Goal: Information Seeking & Learning: Learn about a topic

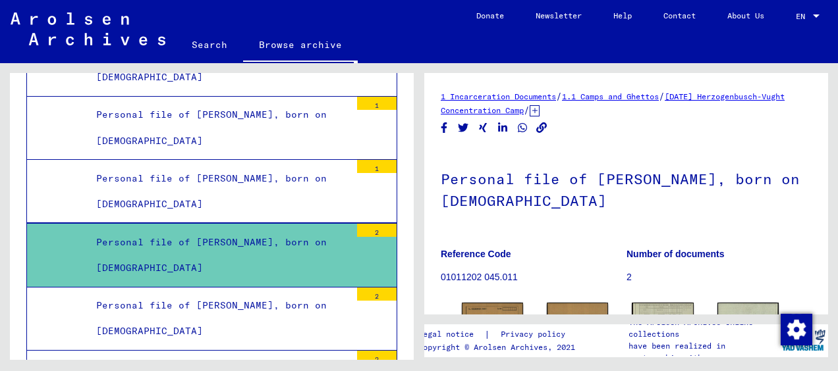
scroll to position [124, 0]
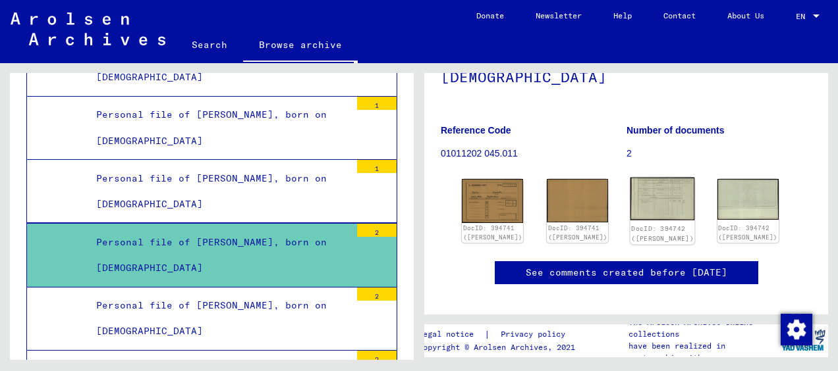
click at [649, 193] on img at bounding box center [662, 199] width 65 height 43
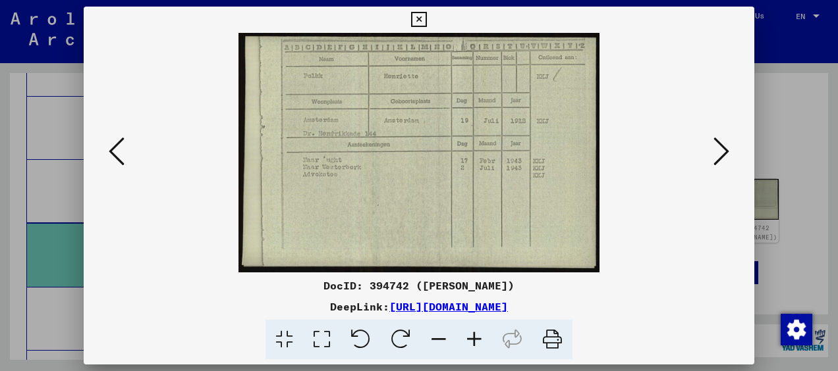
click at [780, 85] on div at bounding box center [419, 185] width 838 height 371
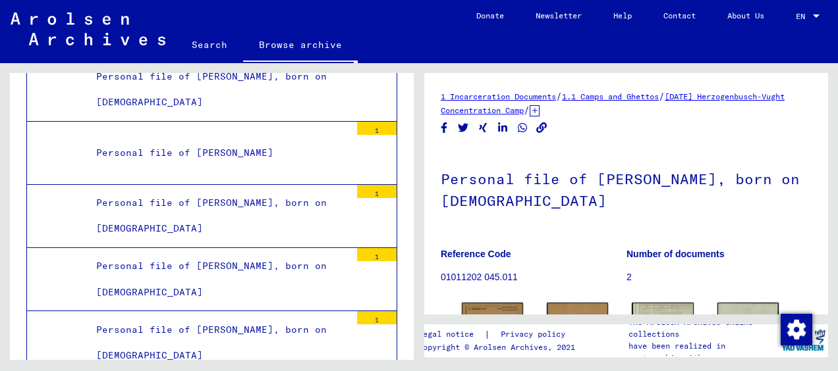
scroll to position [3674, 0]
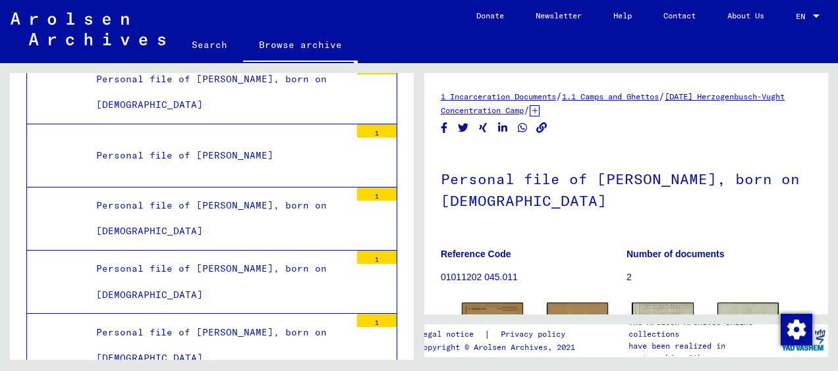
click at [251, 144] on mat-tree-node "Personal file of [PERSON_NAME] 1" at bounding box center [211, 155] width 371 height 63
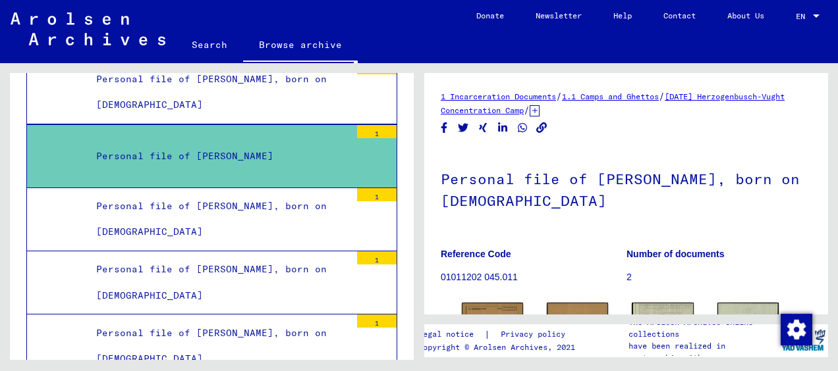
click at [267, 140] on mat-tree-node "Personal file of [PERSON_NAME] 1" at bounding box center [211, 156] width 371 height 64
click at [259, 194] on div "Personal file of [PERSON_NAME], born on [DEMOGRAPHIC_DATA]" at bounding box center [218, 219] width 264 height 51
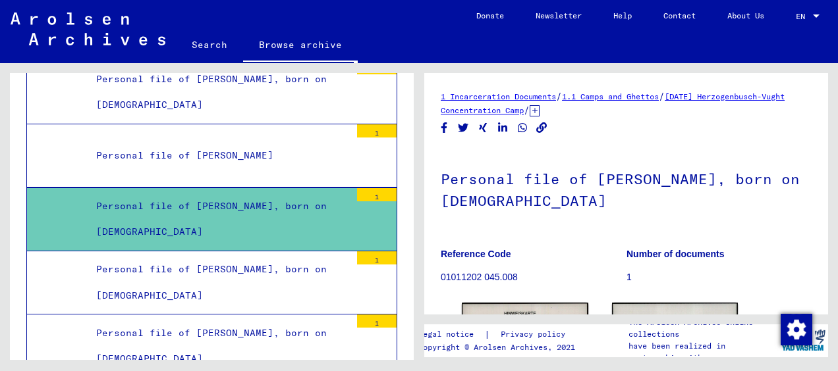
click at [250, 151] on mat-tree-node "Personal file of [PERSON_NAME] 1" at bounding box center [211, 155] width 371 height 63
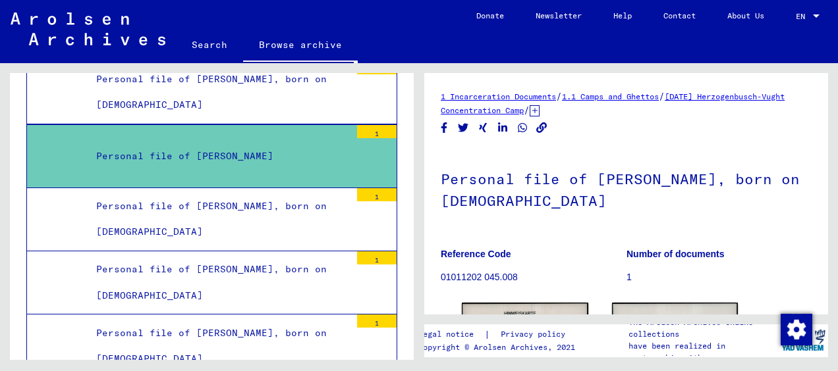
click at [240, 144] on div "Personal file of [PERSON_NAME]" at bounding box center [218, 157] width 264 height 26
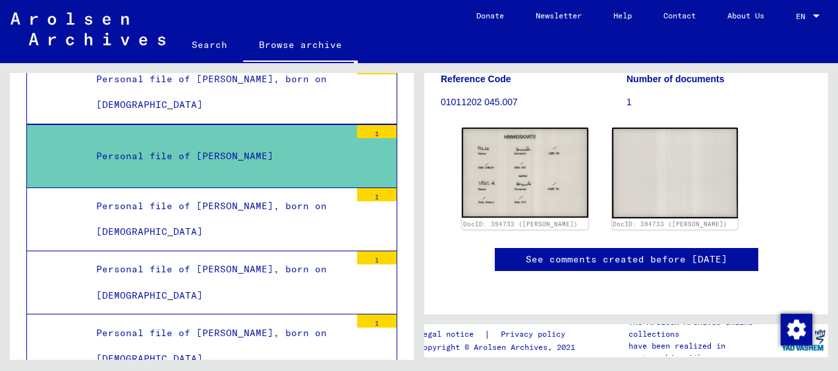
scroll to position [184, 0]
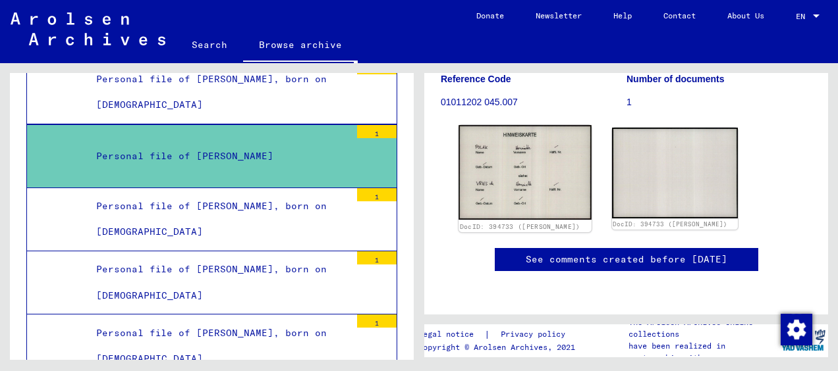
click at [527, 139] on img at bounding box center [524, 172] width 132 height 95
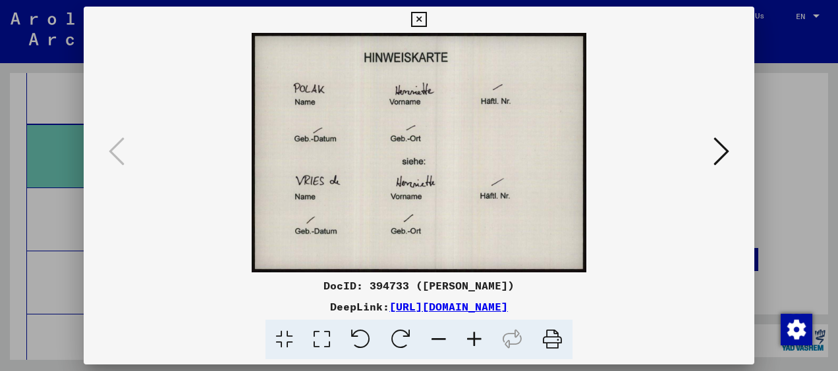
click at [784, 93] on div at bounding box center [419, 185] width 838 height 371
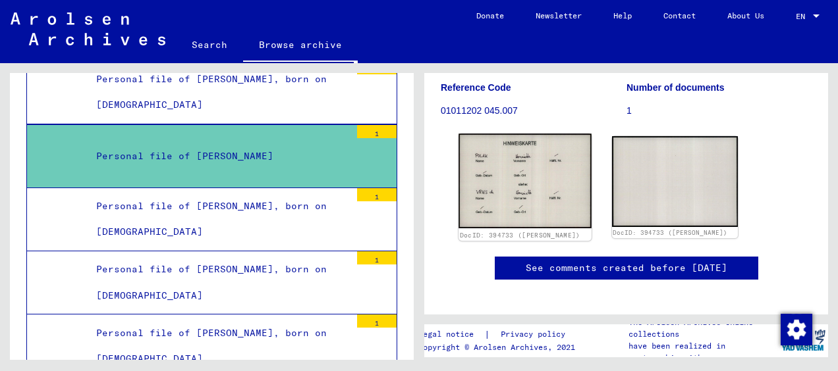
scroll to position [146, 0]
click at [541, 186] on img at bounding box center [524, 180] width 132 height 95
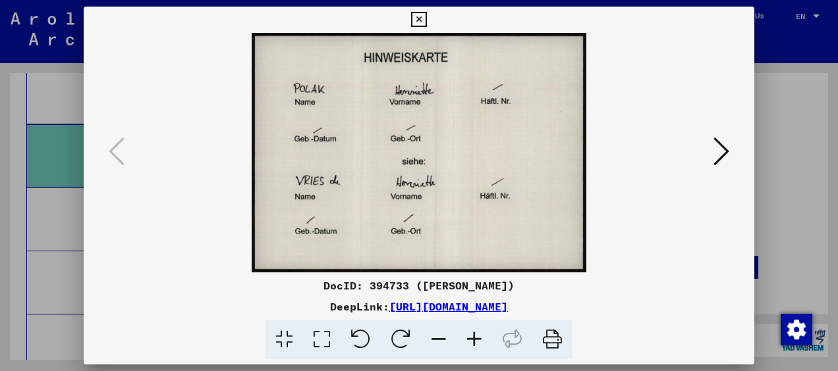
click at [421, 18] on icon at bounding box center [418, 20] width 15 height 16
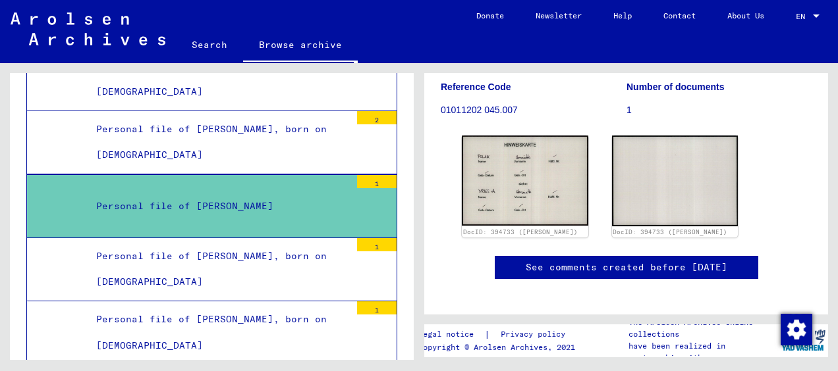
scroll to position [3624, 0]
click at [289, 244] on div "Personal file of [PERSON_NAME], born on [DEMOGRAPHIC_DATA]" at bounding box center [218, 269] width 264 height 51
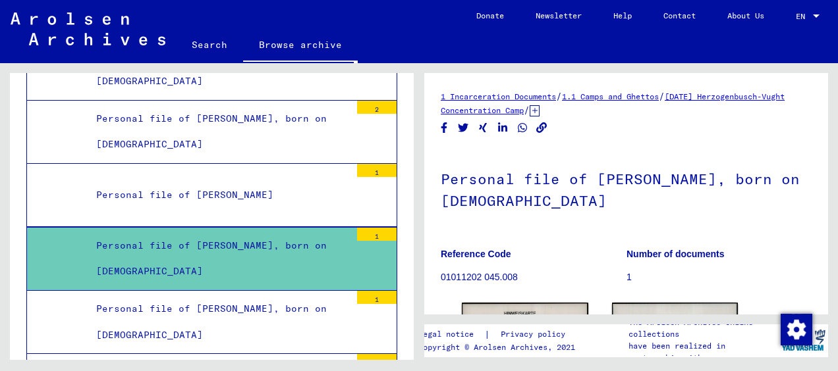
scroll to position [3636, 0]
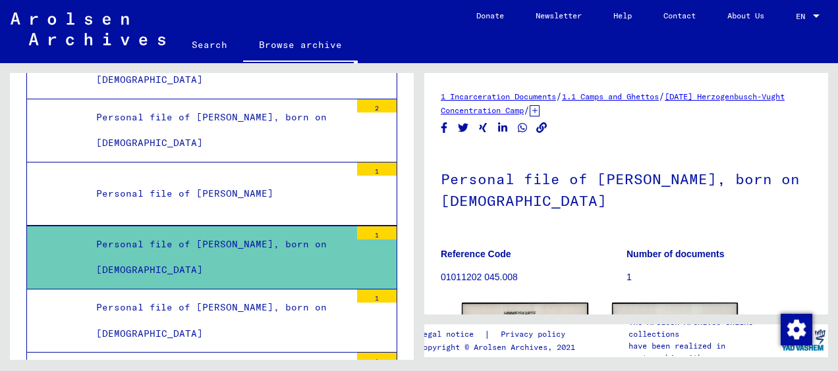
click at [273, 181] on div "Personal file of [PERSON_NAME]" at bounding box center [218, 194] width 264 height 26
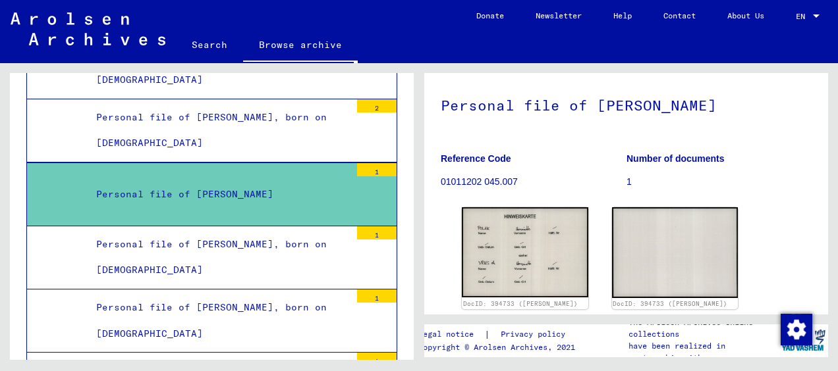
scroll to position [75, 0]
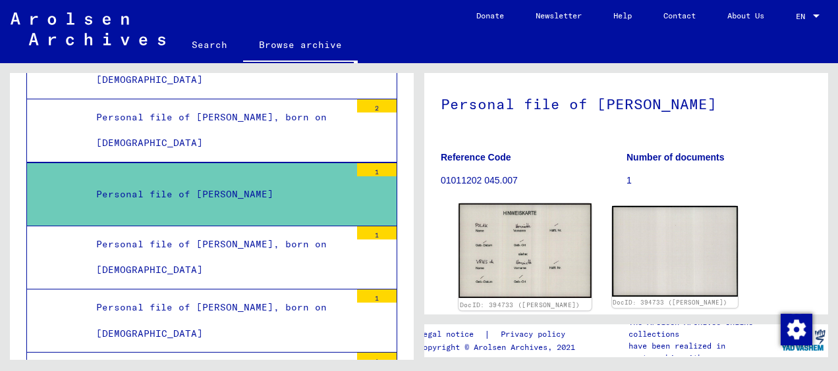
click at [510, 264] on img at bounding box center [524, 250] width 132 height 95
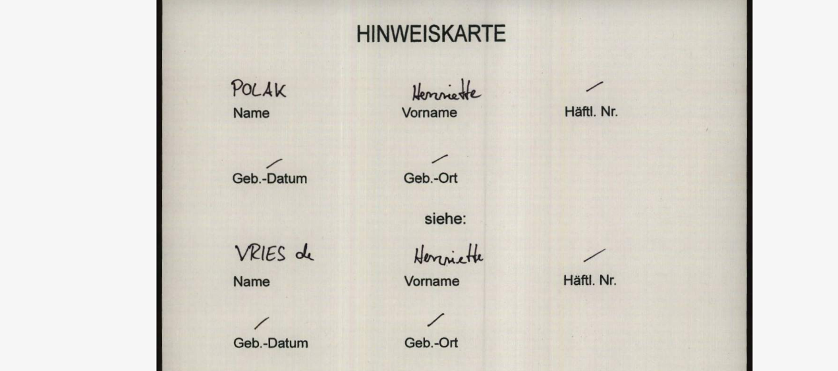
drag, startPoint x: 440, startPoint y: 131, endPoint x: 403, endPoint y: 122, distance: 38.0
click at [403, 122] on img at bounding box center [418, 153] width 581 height 240
click at [589, 107] on img at bounding box center [418, 153] width 581 height 240
click at [598, 85] on img at bounding box center [418, 153] width 581 height 240
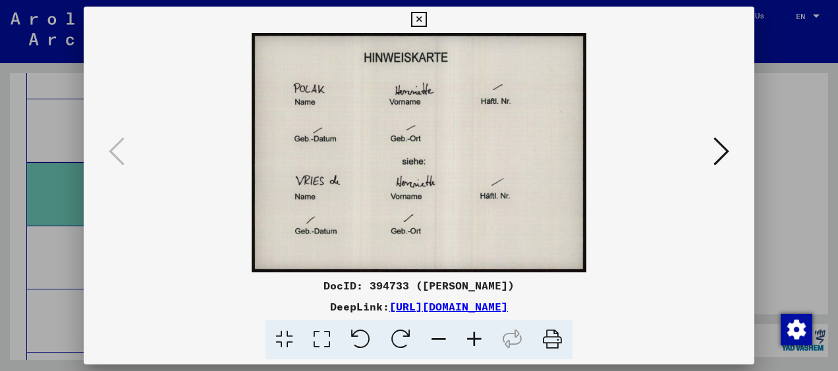
click at [417, 22] on icon at bounding box center [418, 20] width 15 height 16
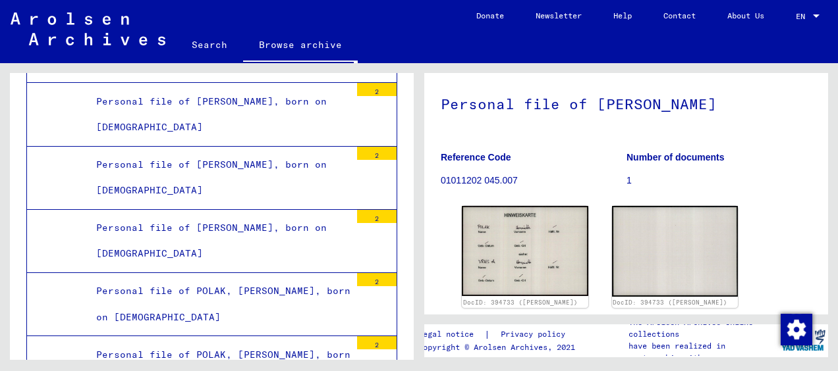
scroll to position [3969, 0]
click at [205, 98] on div "Personal file of [PERSON_NAME], born on [DEMOGRAPHIC_DATA]" at bounding box center [218, 114] width 264 height 51
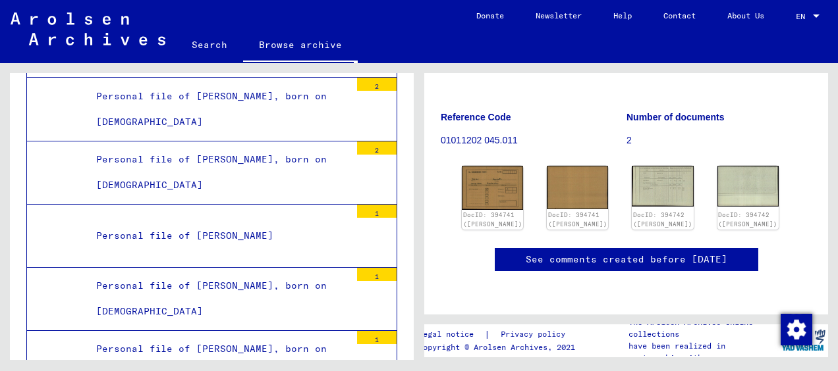
scroll to position [3594, 0]
